Goal: Navigation & Orientation: Find specific page/section

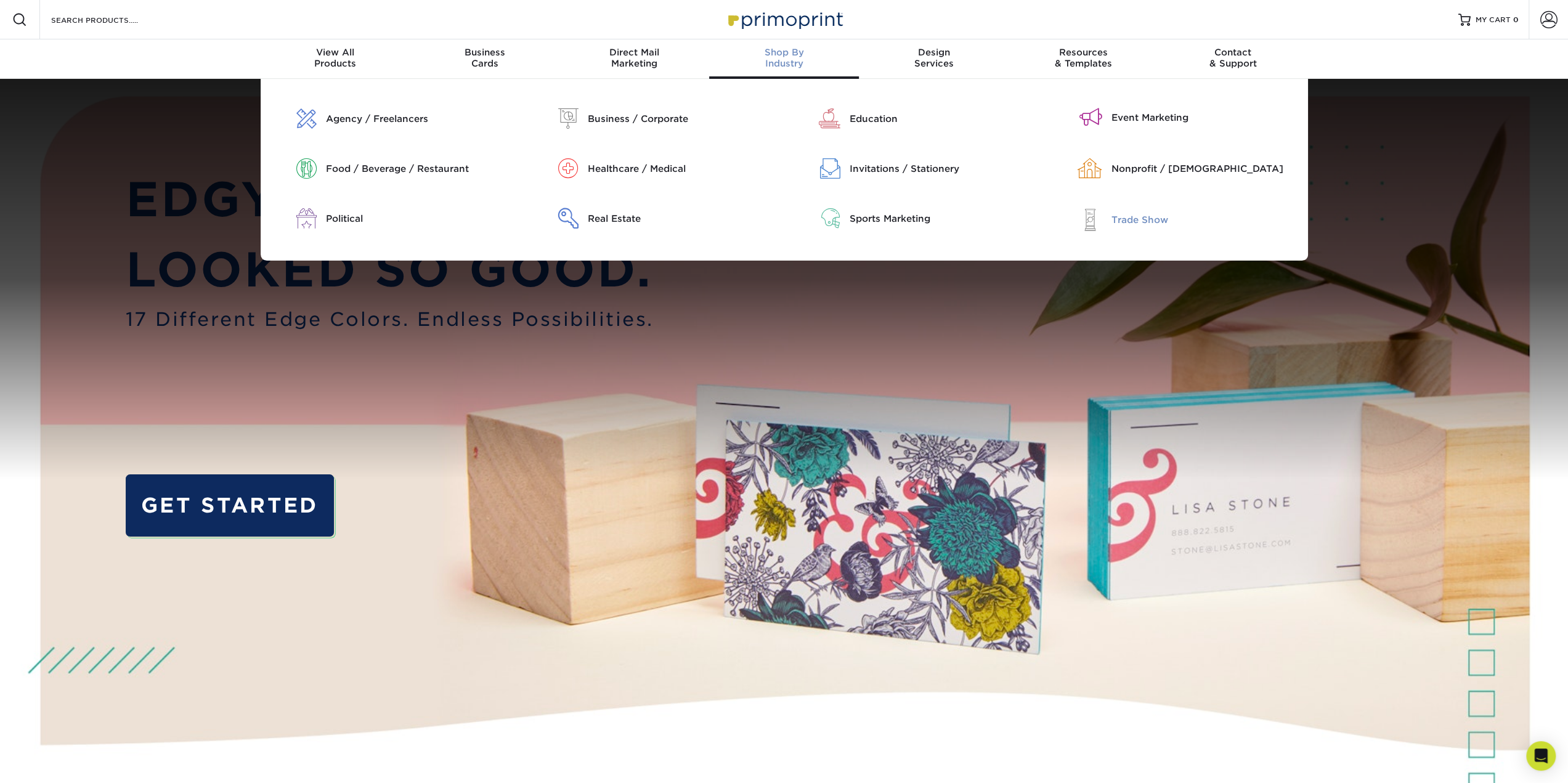
click at [1134, 222] on div "Trade Show" at bounding box center [1205, 220] width 187 height 13
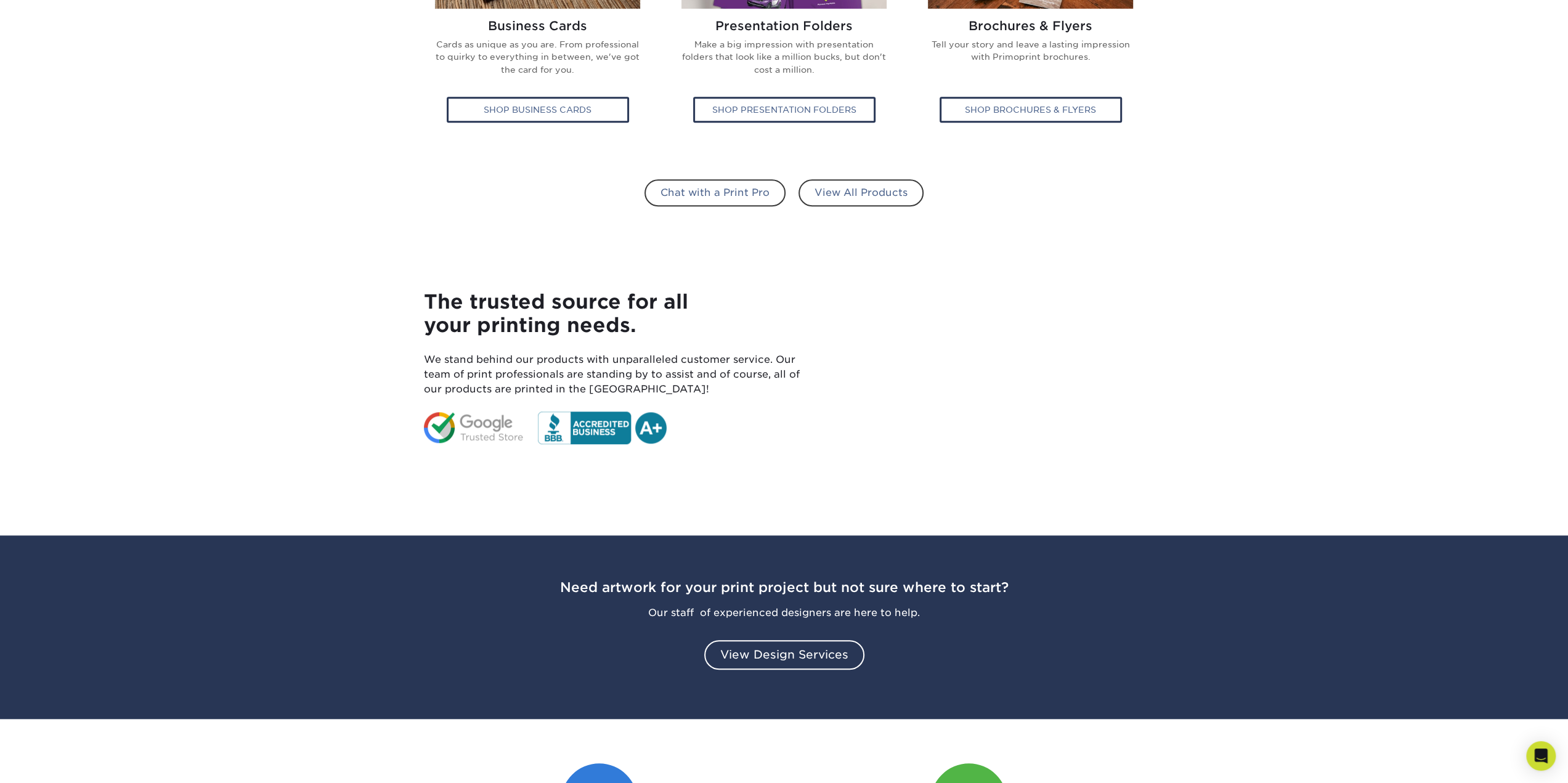
scroll to position [863, 0]
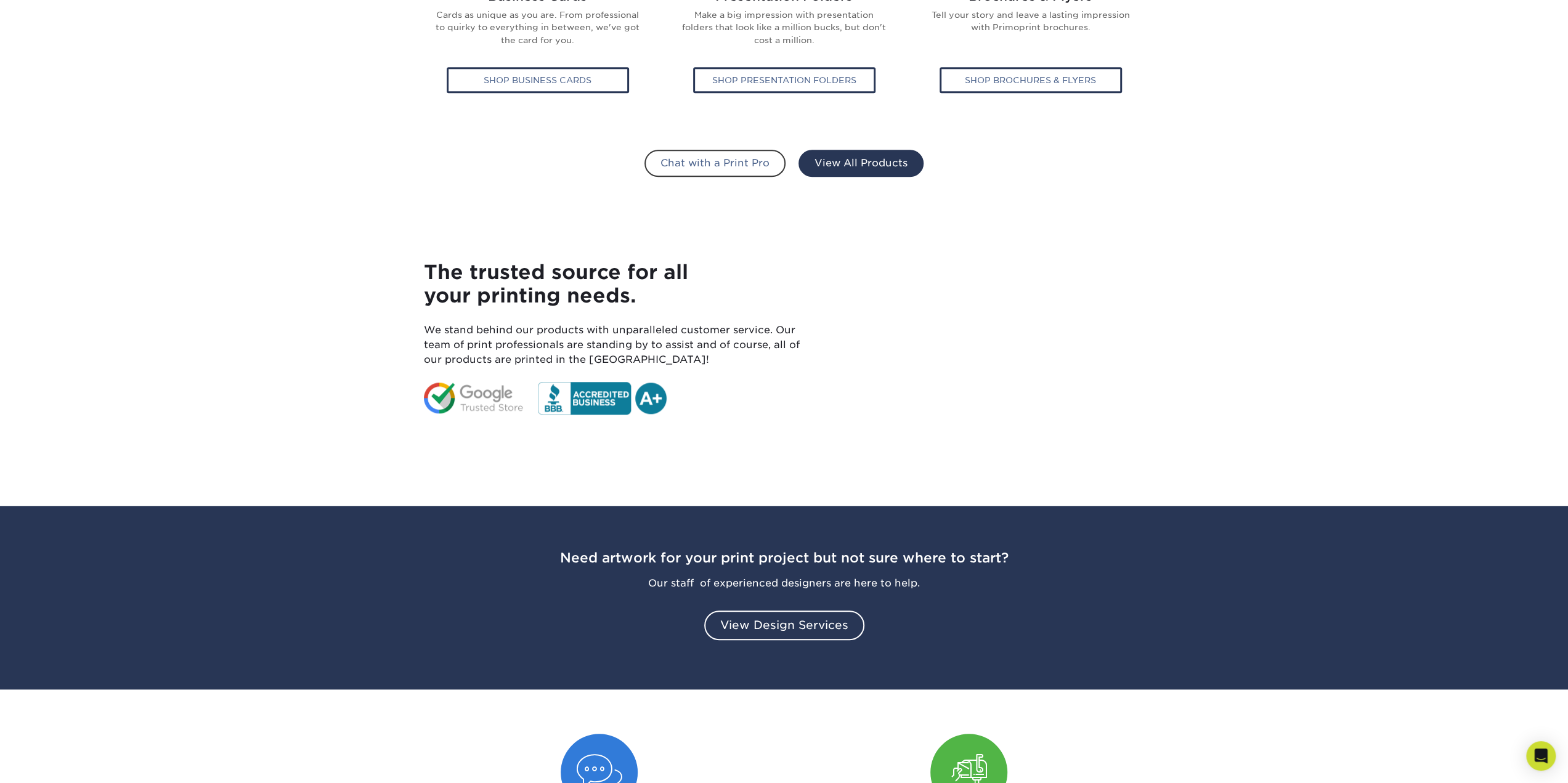
click at [873, 165] on link "View All Products" at bounding box center [861, 163] width 125 height 27
